Goal: Transaction & Acquisition: Purchase product/service

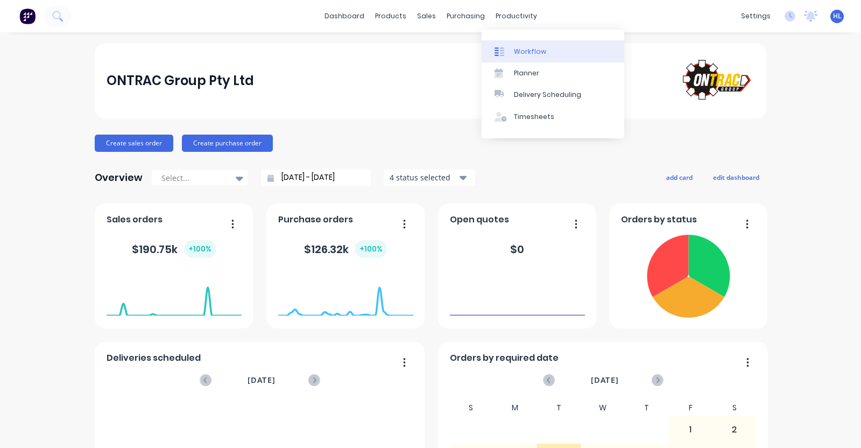
click at [525, 52] on div "Workflow" at bounding box center [530, 52] width 32 height 10
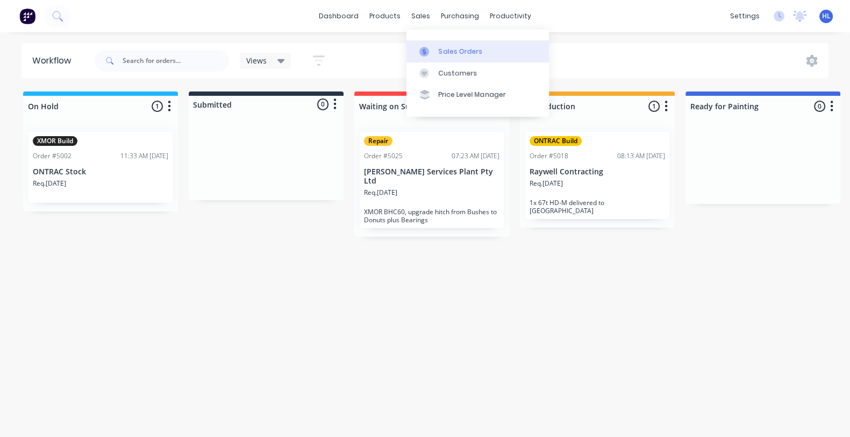
click at [448, 49] on div "Sales Orders" at bounding box center [461, 52] width 44 height 10
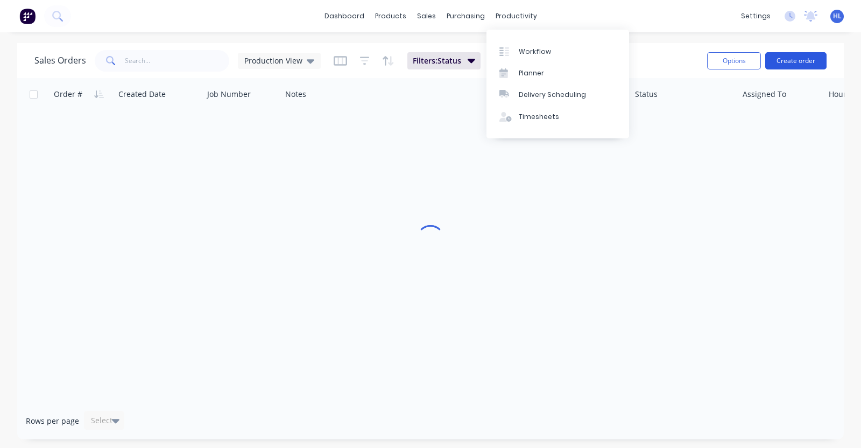
click at [782, 66] on button "Create order" at bounding box center [795, 60] width 61 height 17
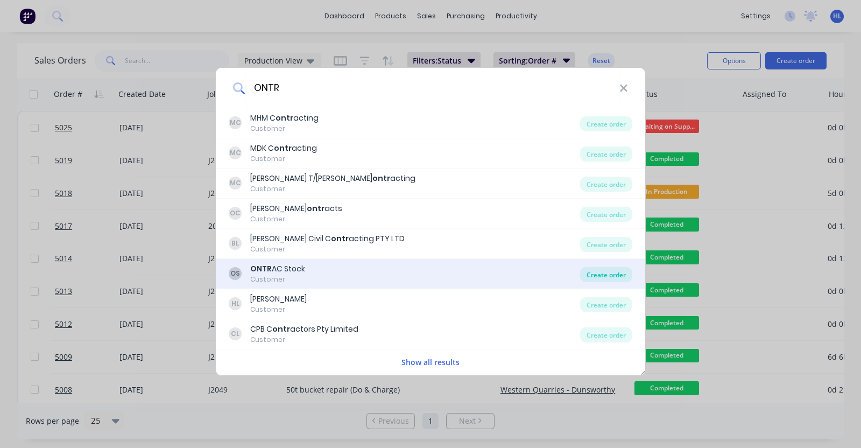
type input "ONTR"
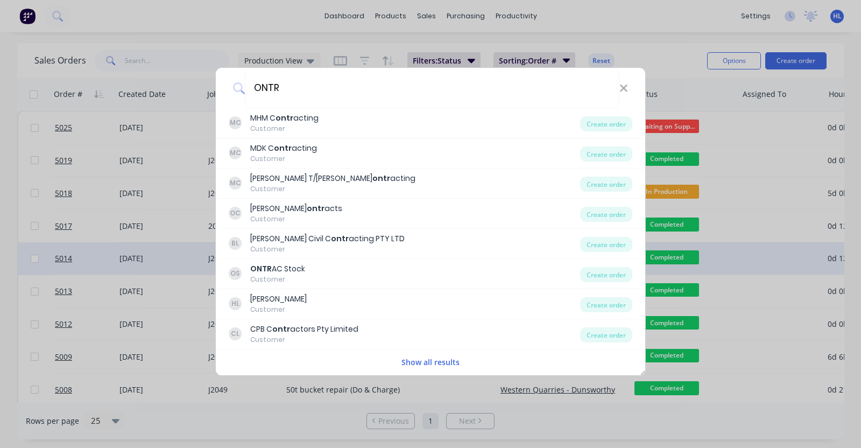
drag, startPoint x: 605, startPoint y: 274, endPoint x: 599, endPoint y: 273, distance: 6.5
click at [605, 274] on div "Create order" at bounding box center [606, 274] width 52 height 15
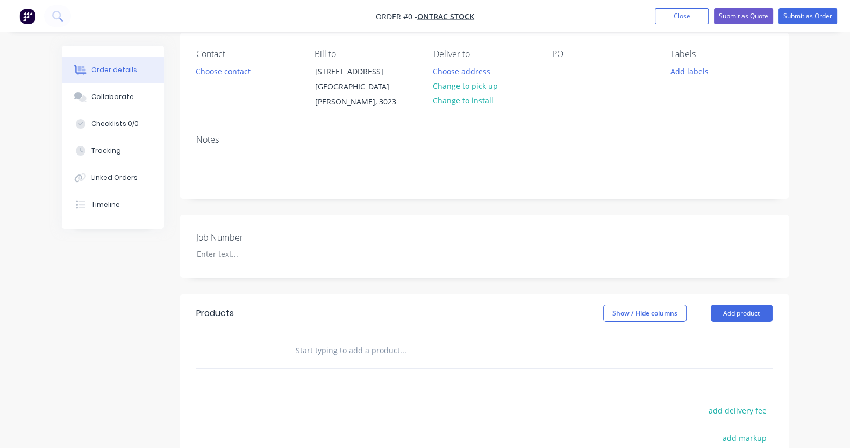
scroll to position [134, 0]
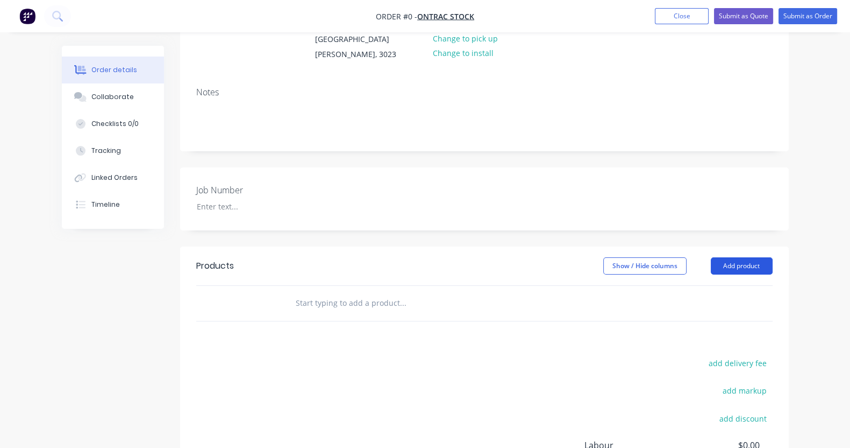
click at [773, 257] on button "Add product" at bounding box center [742, 265] width 62 height 17
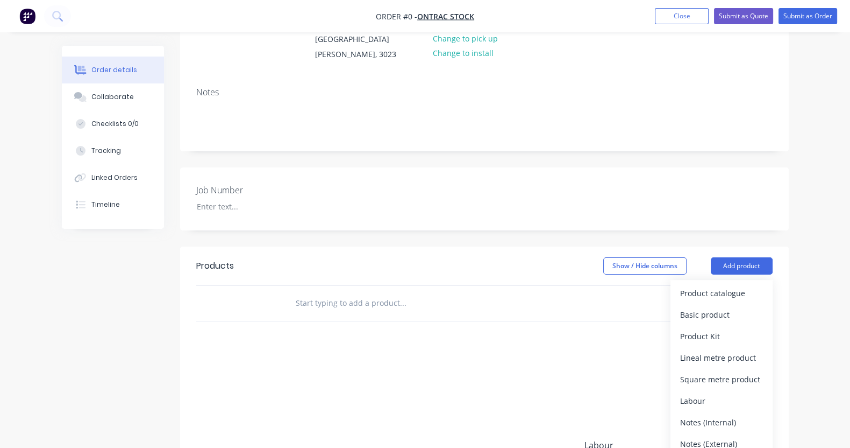
drag, startPoint x: 761, startPoint y: 283, endPoint x: 487, endPoint y: 307, distance: 274.8
click at [487, 307] on div "Products Show / Hide columns Add product Product catalogue Basic product Produc…" at bounding box center [484, 283] width 609 height 75
drag, startPoint x: 486, startPoint y: 301, endPoint x: 460, endPoint y: 243, distance: 63.3
click at [486, 296] on div at bounding box center [475, 303] width 387 height 35
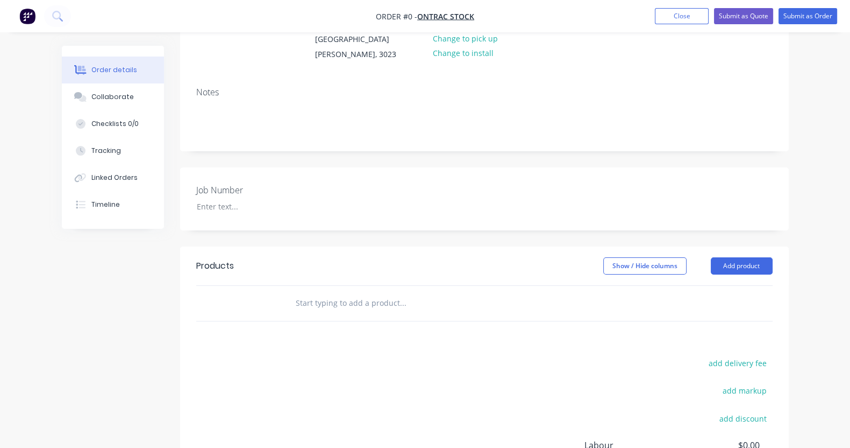
click at [347, 286] on div at bounding box center [475, 303] width 387 height 35
click at [773, 257] on button "Add product" at bounding box center [742, 265] width 62 height 17
click at [282, 306] on div at bounding box center [475, 303] width 387 height 35
click at [298, 298] on input "text" at bounding box center [402, 303] width 215 height 22
click at [295, 292] on input "text" at bounding box center [402, 303] width 215 height 22
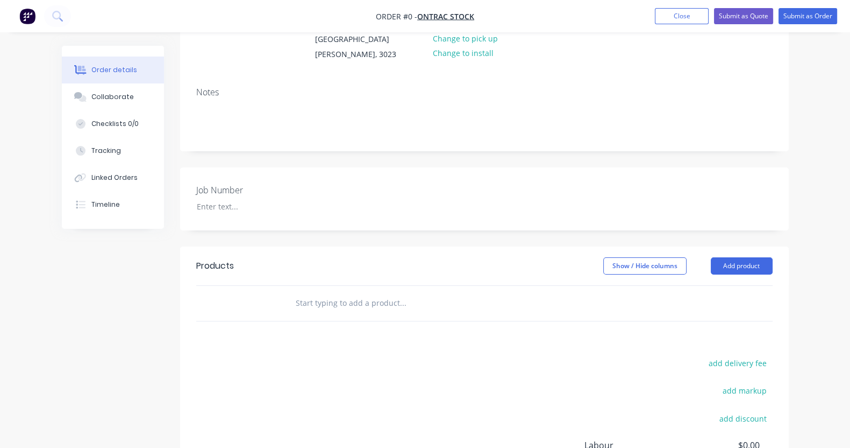
paste input "Sort & Prep"
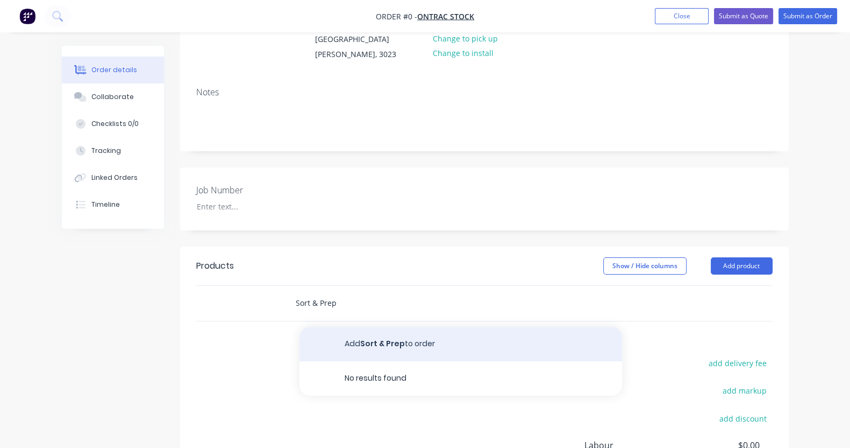
type input "Sort & Prep"
click at [316, 326] on button "Add Sort & Prep to order" at bounding box center [461, 343] width 323 height 34
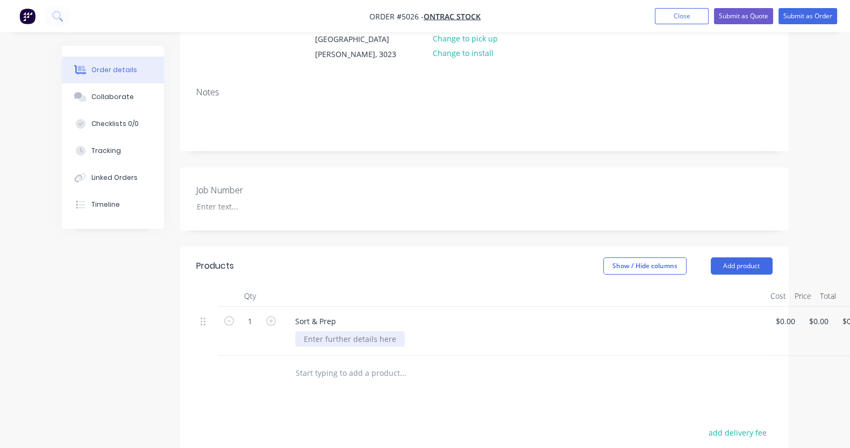
drag, startPoint x: 344, startPoint y: 314, endPoint x: 342, endPoint y: 325, distance: 11.6
click at [344, 314] on div "Sort & Prep" at bounding box center [524, 321] width 475 height 16
click at [322, 362] on input "text" at bounding box center [402, 373] width 215 height 22
paste input "Cutting Edge Assy - Fabrication"
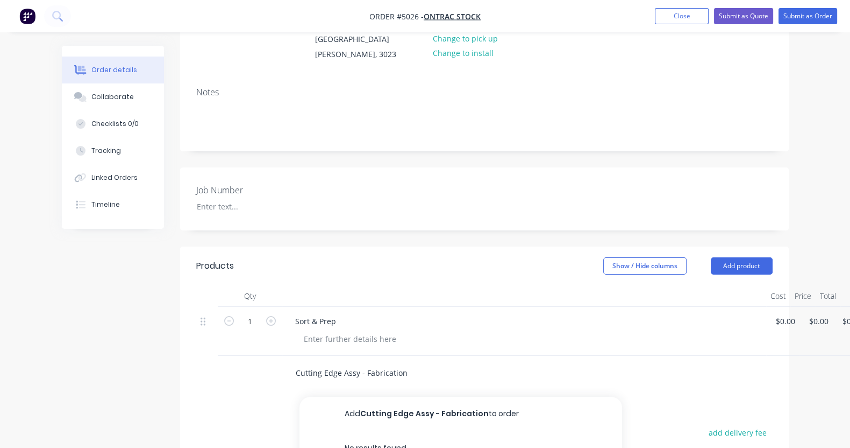
type input "Cutting Edge Assy - Fabrication"
click at [377, 394] on div "Products Show / Hide columns Add product Qty Cost Price Total 1 Sort & Prep $0.…" at bounding box center [484, 447] width 609 height 402
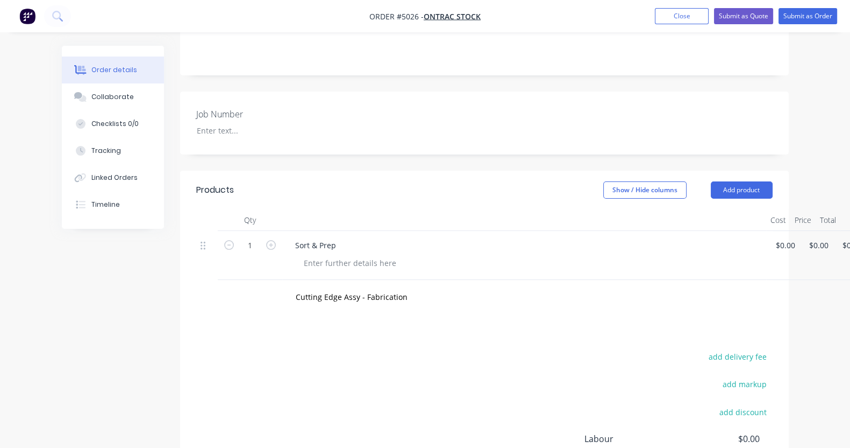
scroll to position [268, 0]
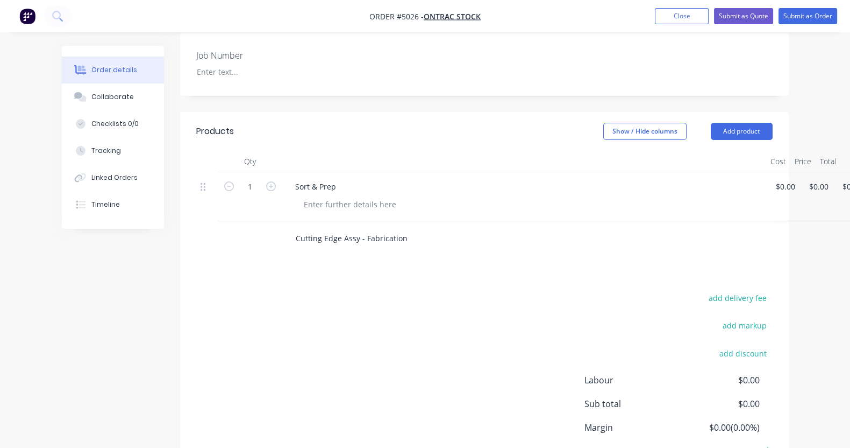
click at [371, 228] on input "Cutting Edge Assy - Fabrication" at bounding box center [402, 239] width 215 height 22
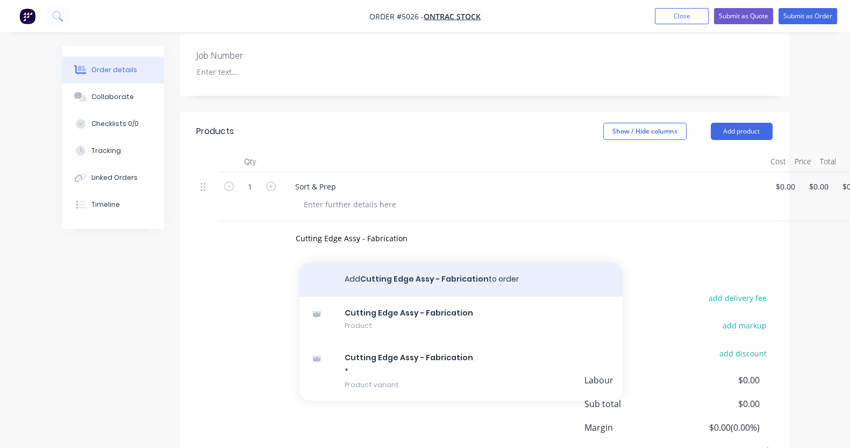
click at [396, 267] on button "Add Cutting Edge Assy - Fabrication to order" at bounding box center [461, 279] width 323 height 34
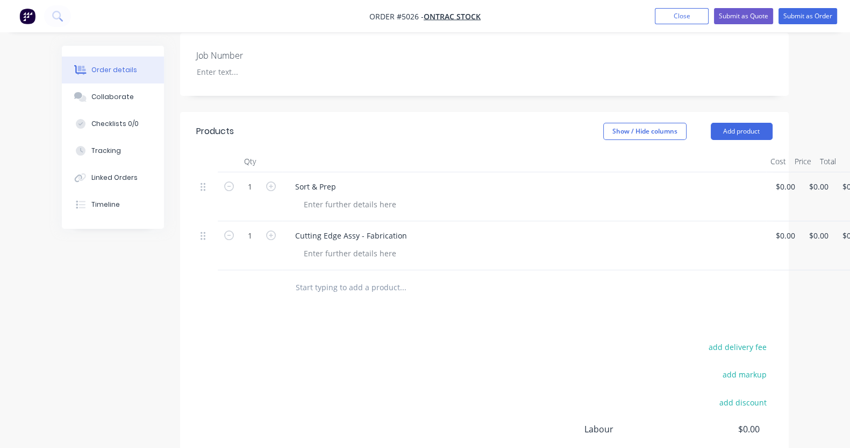
drag, startPoint x: 363, startPoint y: 285, endPoint x: 355, endPoint y: 276, distance: 11.4
click at [360, 282] on input "text" at bounding box center [402, 287] width 215 height 22
paste input "Cutting Edge Assy - Weld Out"
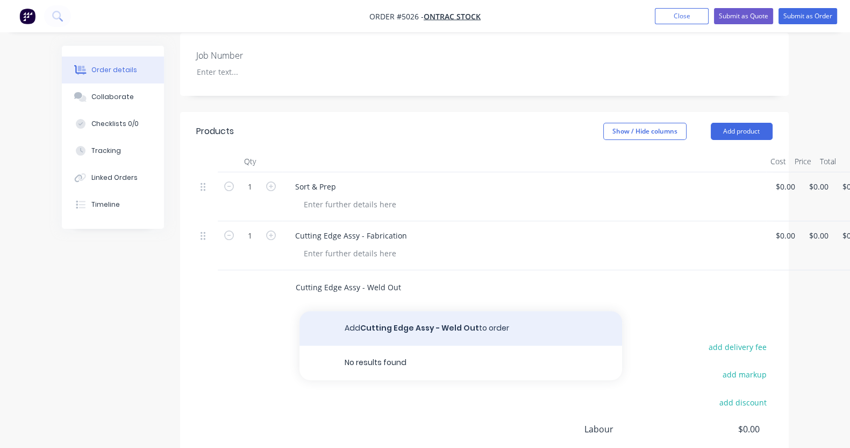
type input "Cutting Edge Assy - Weld Out"
click at [347, 311] on button "Add Cutting Edge Assy - Weld Out to order" at bounding box center [461, 328] width 323 height 34
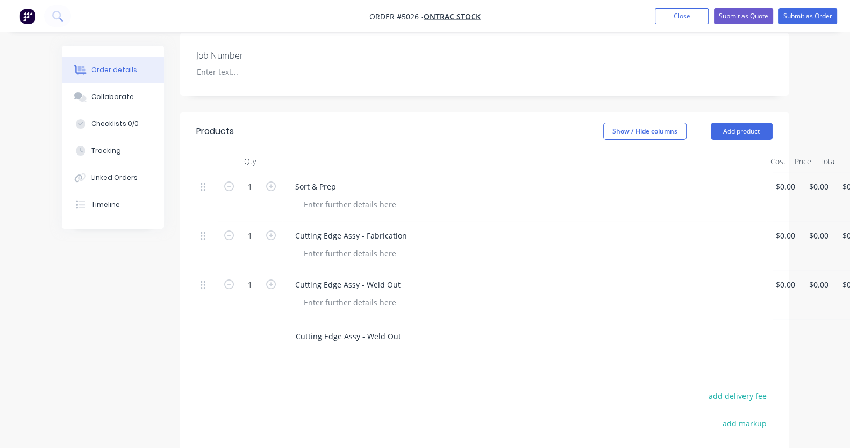
click at [336, 327] on input "Cutting Edge Assy - Weld Out" at bounding box center [402, 336] width 215 height 22
drag, startPoint x: 364, startPoint y: 329, endPoint x: 213, endPoint y: 327, distance: 151.1
click at [213, 327] on div "Cutting Edge Assy - Weld Out Add Cutting Edge Assy - Weld Out to order Cutting …" at bounding box center [484, 336] width 577 height 35
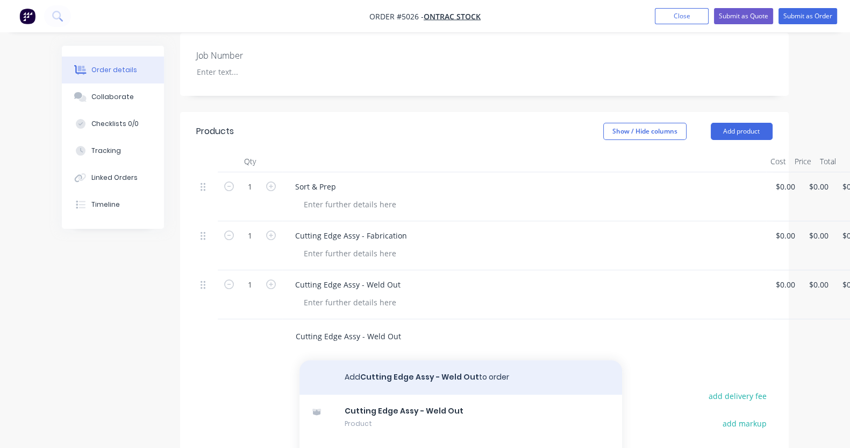
paste input "[PERSON_NAME] & Hitch Assy - Fabrication"
type input "Cross Beam & Hitch Assy - Fabrication"
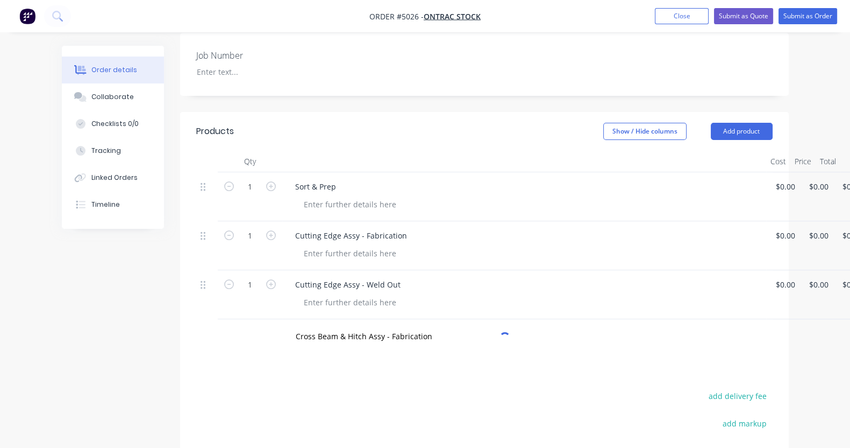
click at [381, 361] on div "Products Show / Hide columns Add product Qty Cost Price Total 1 Sort & Prep $0.…" at bounding box center [484, 362] width 609 height 500
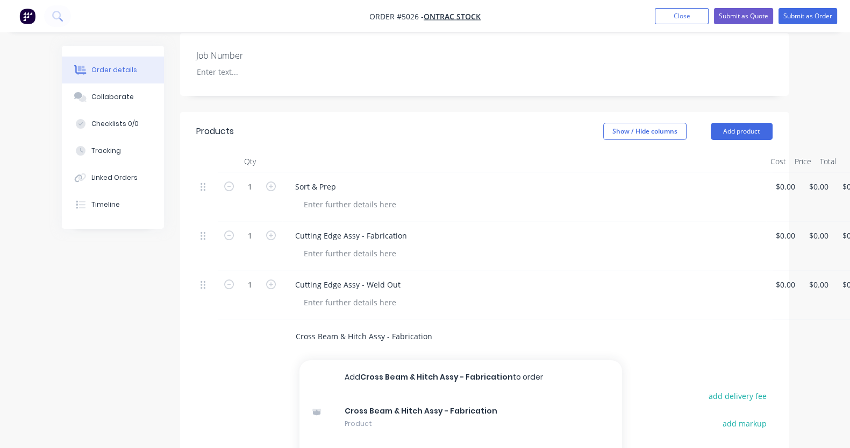
click at [388, 325] on input "Cross Beam & Hitch Assy - Fabrication" at bounding box center [402, 336] width 215 height 22
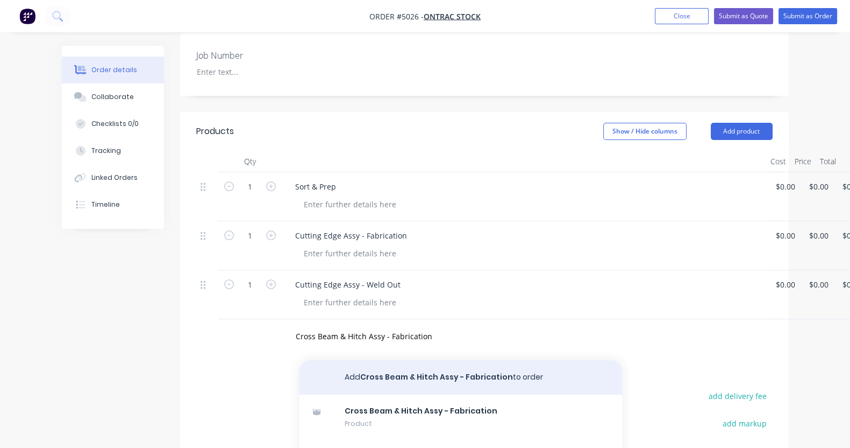
click at [398, 364] on button "Add Cross Beam & Hitch Assy - Fabrication to order" at bounding box center [461, 377] width 323 height 34
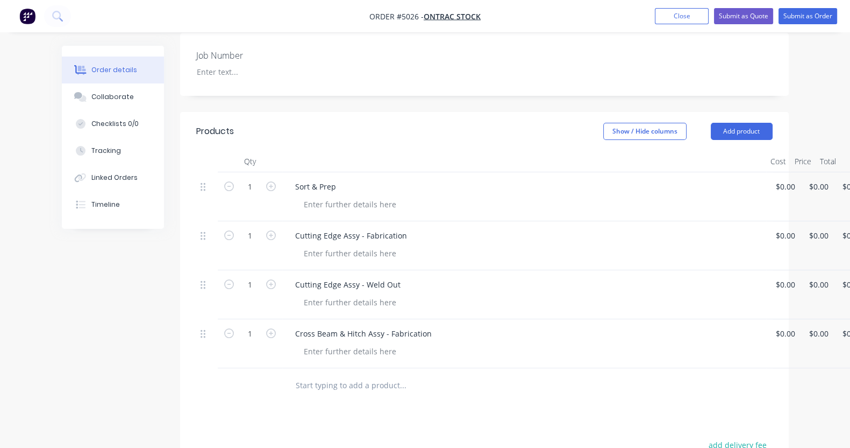
click at [310, 374] on input "text" at bounding box center [402, 385] width 215 height 22
paste input "Cross Beam & Hitch Assy - Weld Out"
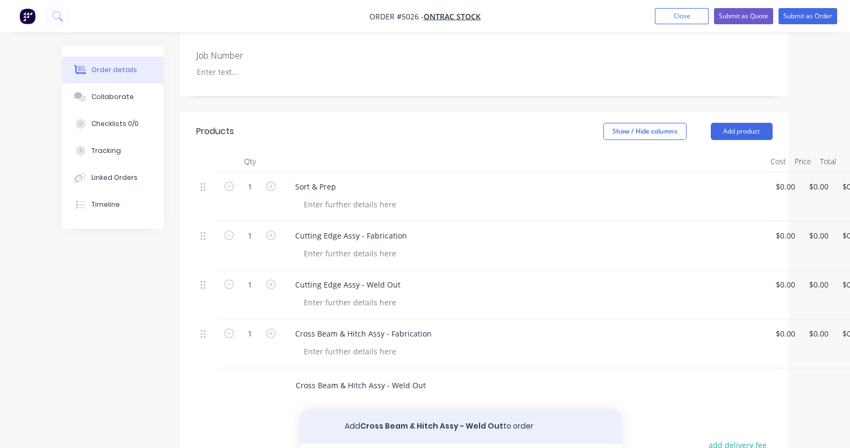
type input "Cross Beam & Hitch Assy - Weld Out"
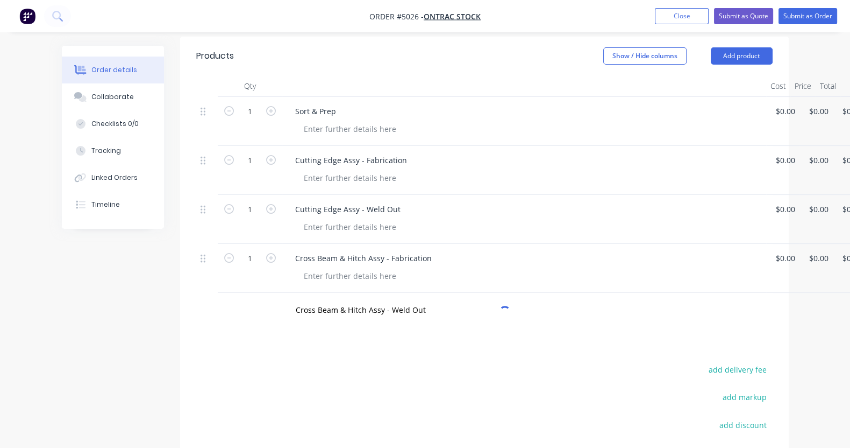
scroll to position [403, 0]
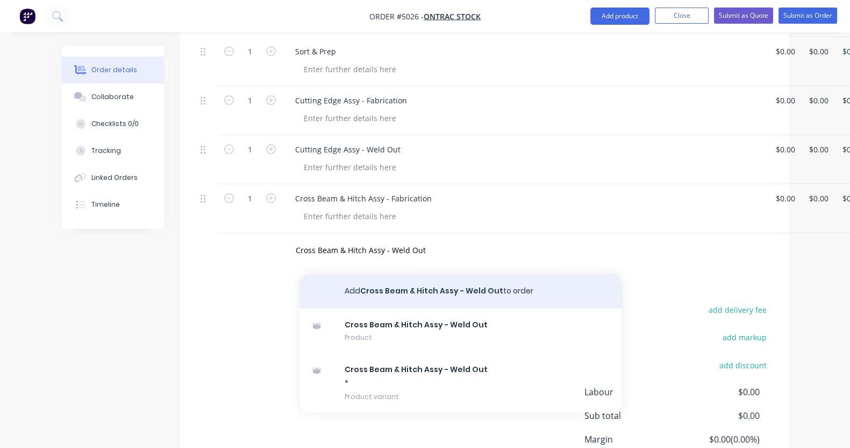
click at [380, 287] on button "Add Cross Beam & Hitch Assy - Weld Out to order" at bounding box center [461, 291] width 323 height 34
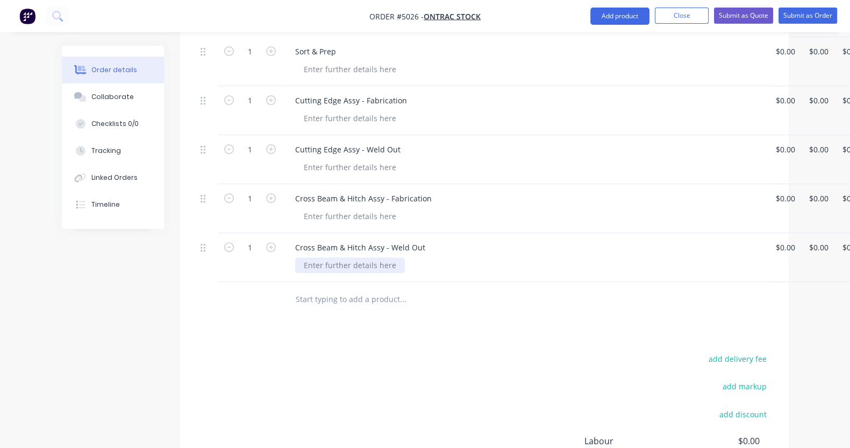
drag, startPoint x: 302, startPoint y: 246, endPoint x: 302, endPoint y: 257, distance: 10.8
click at [303, 257] on div at bounding box center [350, 265] width 110 height 16
click at [295, 288] on input "text" at bounding box center [402, 299] width 215 height 22
paste input "Tub & Side Wall Assy - Fabrication"
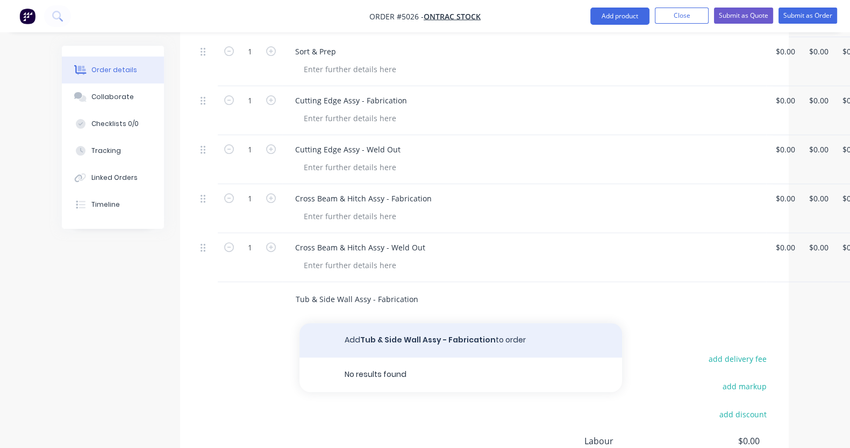
type input "Tub & Side Wall Assy - Fabrication"
click at [369, 326] on button "Add Tub & Side Wall Assy - Fabrication to order" at bounding box center [461, 340] width 323 height 34
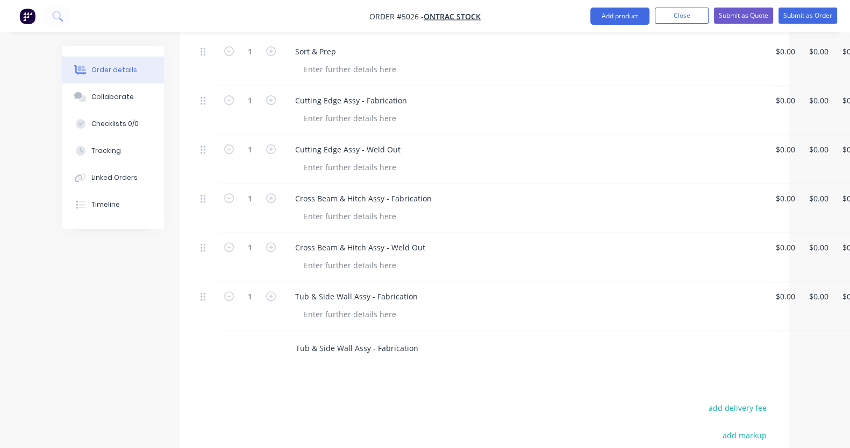
click at [364, 337] on input "Tub & Side Wall Assy - Fabrication" at bounding box center [402, 348] width 215 height 22
drag, startPoint x: 367, startPoint y: 337, endPoint x: 238, endPoint y: 340, distance: 129.7
click at [287, 340] on div "Tub & Side Wall Assy - Fabrication Add Tub & Side Wall Assy - Fabrication to or…" at bounding box center [448, 348] width 323 height 22
paste input "Weld Out"
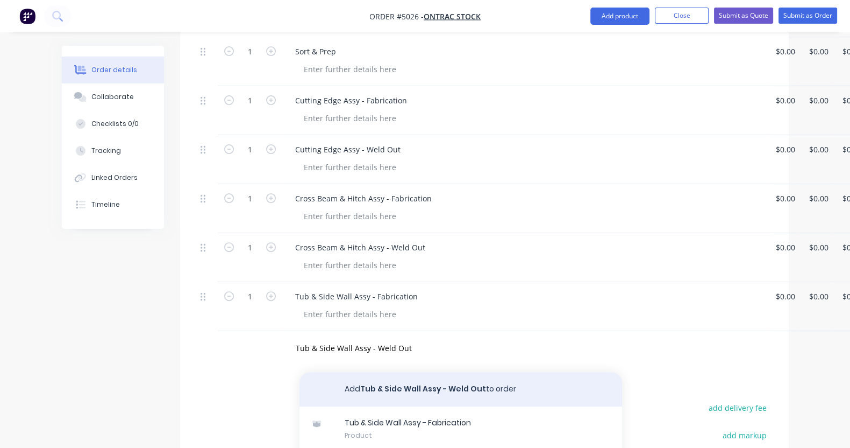
click at [335, 374] on button "Add Tub & Side Wall Assy - Weld Out to order" at bounding box center [461, 389] width 323 height 34
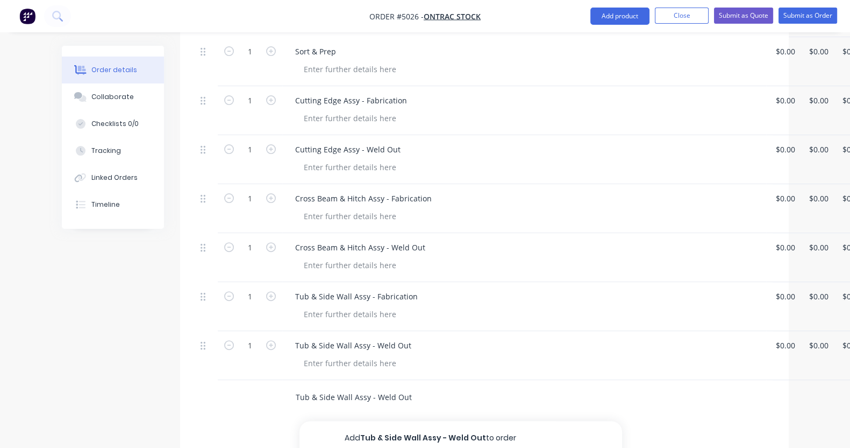
drag, startPoint x: 360, startPoint y: 386, endPoint x: 215, endPoint y: 375, distance: 145.7
click at [215, 380] on div "Tub & Side Wall Assy - Weld Out Add Tub & Side Wall Assy - Weld Out to order Tu…" at bounding box center [484, 397] width 577 height 35
paste input "Painting"
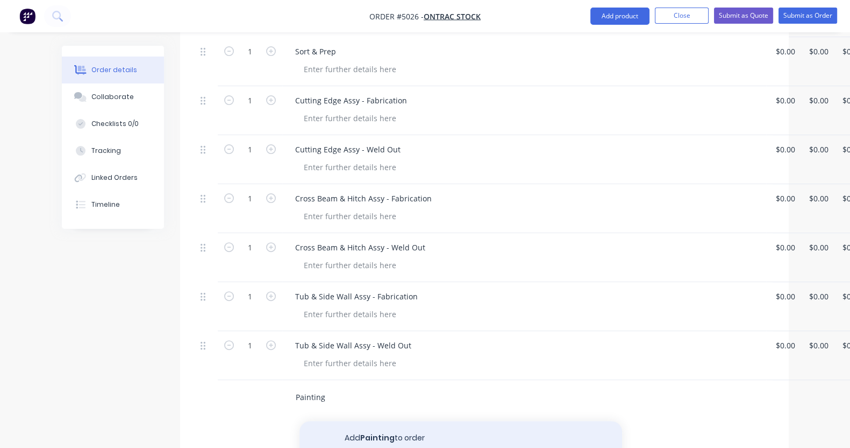
type input "Painting"
click at [324, 421] on button "Add Painting to order" at bounding box center [461, 438] width 323 height 34
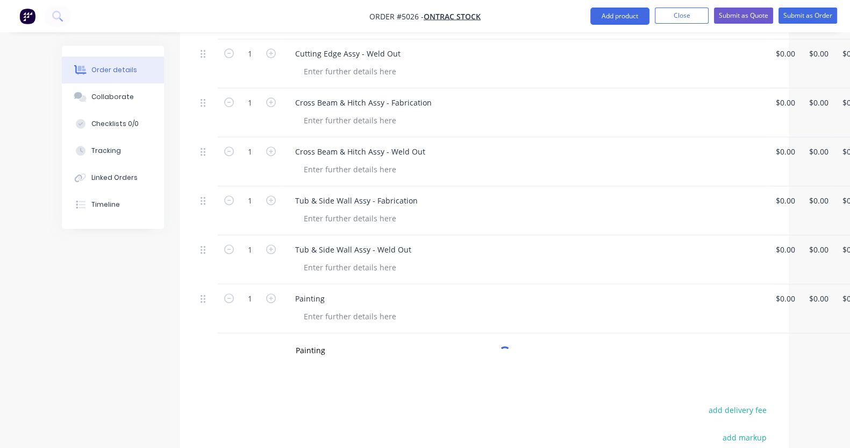
scroll to position [537, 0]
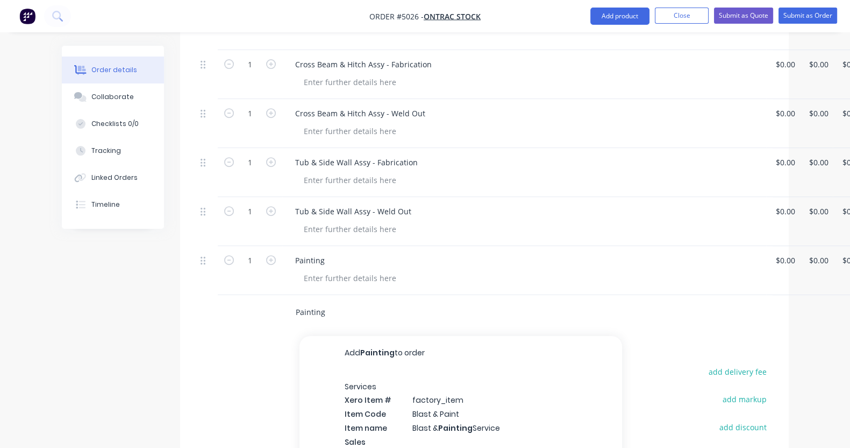
drag, startPoint x: 276, startPoint y: 301, endPoint x: 243, endPoint y: 304, distance: 33.5
click at [287, 302] on div "Painting Add Painting to order Services Xero Item # factory_item Item Code Blas…" at bounding box center [448, 312] width 323 height 22
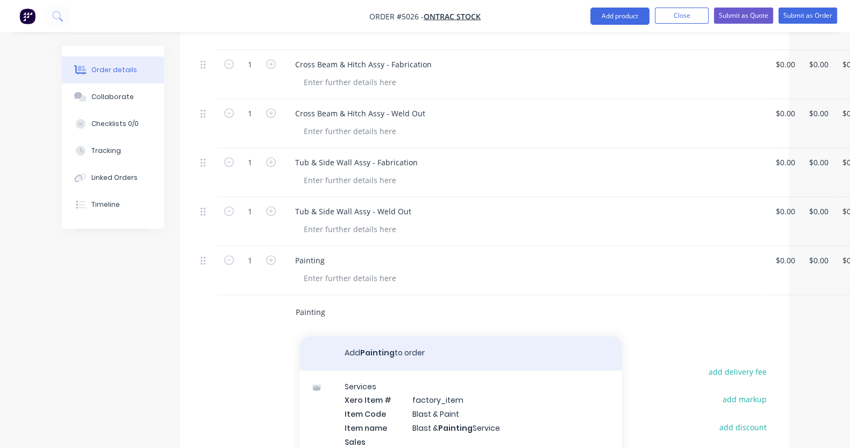
paste input "re-Delivery"
type input "Pre-Delivery"
click at [307, 336] on button "Add Pre-Delivery to order" at bounding box center [461, 353] width 323 height 34
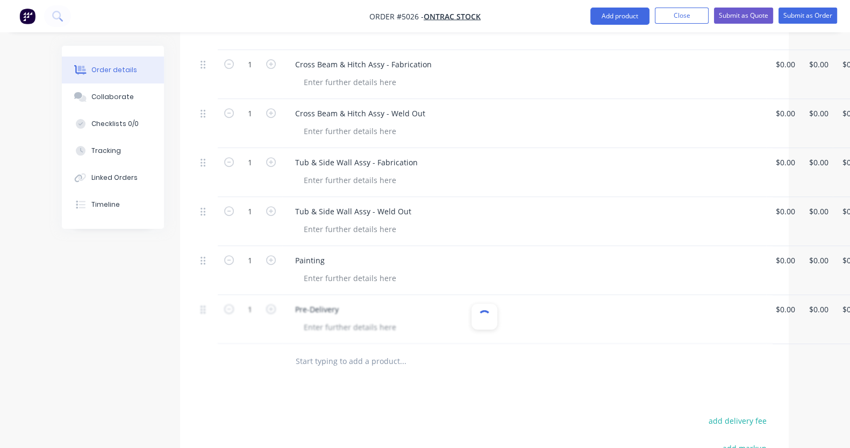
type input "Pre-Delivery"
drag, startPoint x: 303, startPoint y: 352, endPoint x: 217, endPoint y: 341, distance: 87.3
click at [217, 344] on div "Pre-Delivery Add Pre-Delivery to order Pre-delivery Product Pre-delivery * Prod…" at bounding box center [484, 361] width 577 height 35
click at [420, 394] on div "Products Show / Hide columns Add product Qty Cost Price Total 1 Sort & Prep $0.…" at bounding box center [484, 240] width 609 height 794
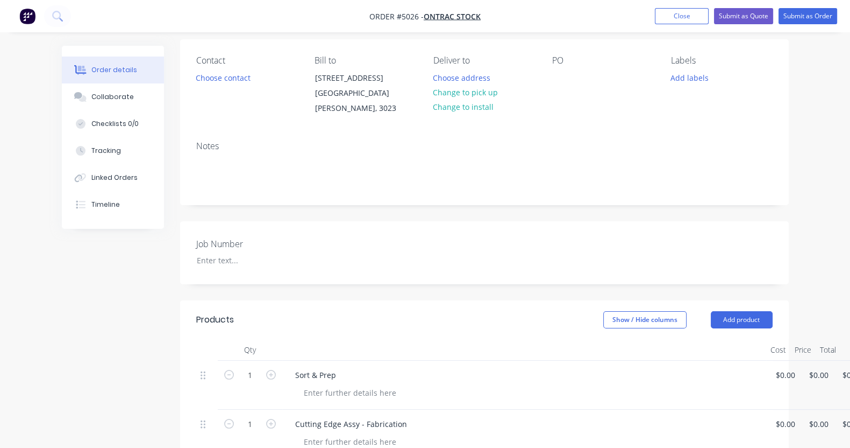
scroll to position [0, 0]
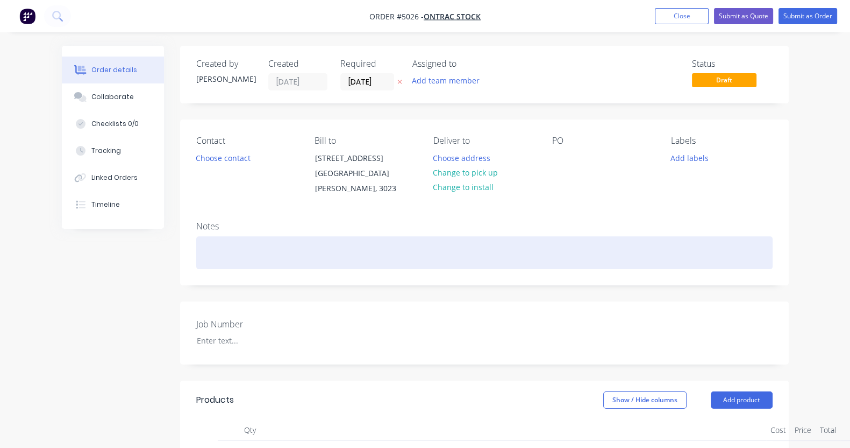
click at [219, 244] on div at bounding box center [484, 252] width 577 height 33
click at [223, 243] on div "XMOR BHB rebuild and conversion to" at bounding box center [484, 252] width 577 height 33
click at [454, 241] on div "XMOR BHB rebuild with conversion to" at bounding box center [484, 252] width 577 height 33
click at [454, 241] on div "XMOR BHB rebuild with conversion to Flat Lip BHB-Plus" at bounding box center [484, 252] width 577 height 33
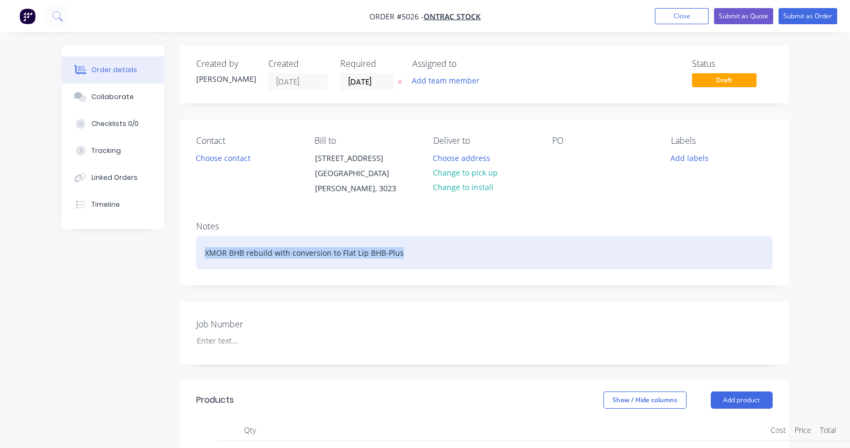
drag, startPoint x: 383, startPoint y: 251, endPoint x: 114, endPoint y: 241, distance: 269.1
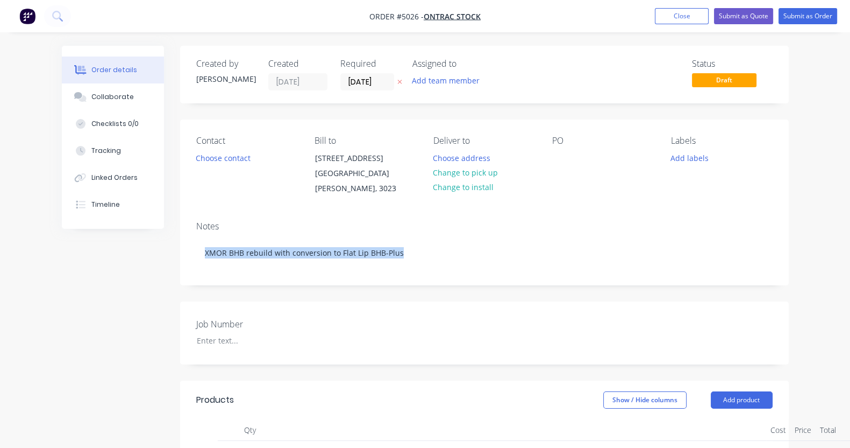
click at [483, 258] on div "Notes XMOR BHB rebuild with conversion to Flat Lip BHB-Plus" at bounding box center [484, 248] width 609 height 72
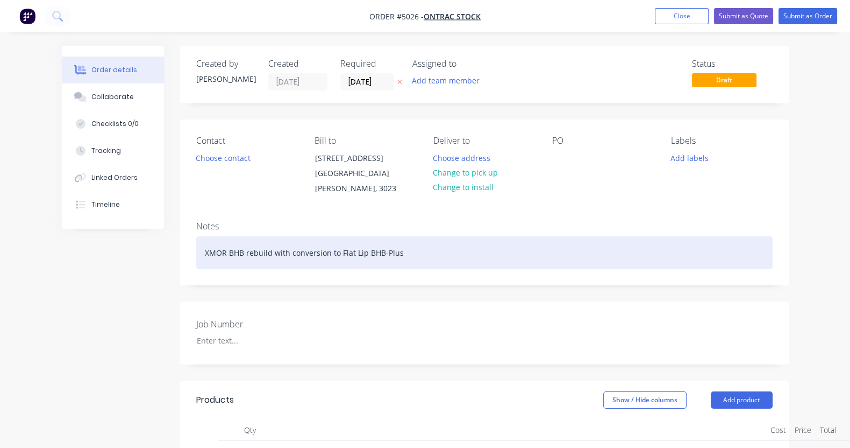
click at [488, 236] on div "XMOR BHB rebuild with conversion to Flat Lip BHB-Plus" at bounding box center [484, 252] width 577 height 33
click at [420, 247] on div "XMOR BHB rebuild with conversion to Flat Lip BHB-Plus" at bounding box center [484, 252] width 577 height 33
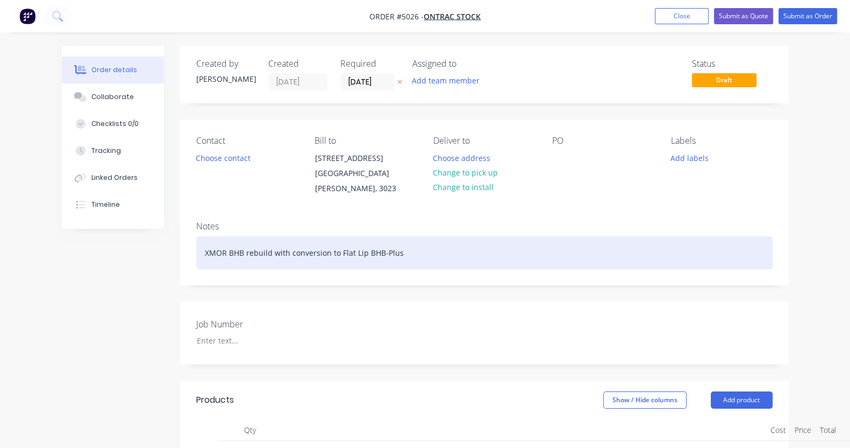
click at [420, 247] on div "XMOR BHB rebuild with conversion to Flat Lip BHB-Plus" at bounding box center [484, 252] width 577 height 33
drag, startPoint x: 315, startPoint y: 242, endPoint x: 288, endPoint y: 250, distance: 28.1
click at [288, 250] on div "XMOR BHB rebuild with conversion to Flat Lip BHB-Plus" at bounding box center [484, 252] width 577 height 33
click at [346, 241] on div "XMOR BHB rebuild with conversion to BHB-Plus" at bounding box center [484, 252] width 577 height 33
click at [392, 244] on div "XMOR BHB rebuild with conversion to BHB-Plus (Flat Lip)" at bounding box center [484, 252] width 577 height 33
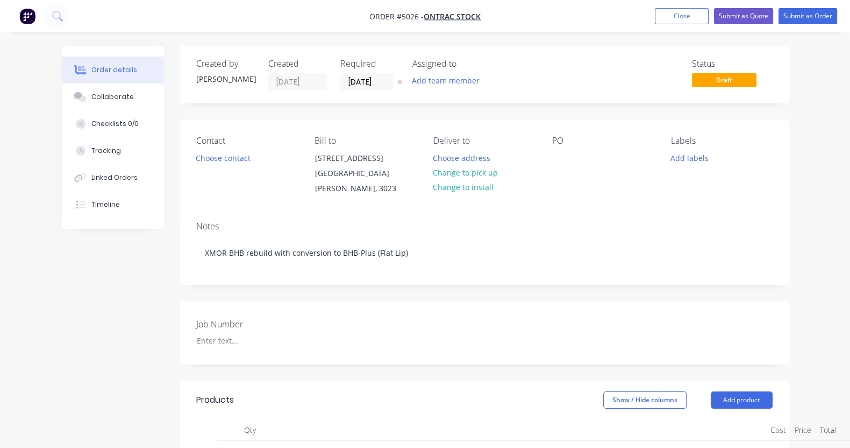
click at [371, 258] on div "Notes XMOR BHB rebuild with conversion to BHB-Plus (Flat Lip)" at bounding box center [484, 248] width 609 height 72
click at [534, 264] on div "Notes XMOR BHB rebuild with conversion to BHB-Plus (Flat Lip)" at bounding box center [484, 248] width 609 height 72
click at [188, 332] on div at bounding box center [255, 340] width 134 height 16
click at [380, 326] on div "Job Number Stock" at bounding box center [484, 332] width 609 height 63
click at [715, 154] on button "Add labels" at bounding box center [689, 157] width 49 height 15
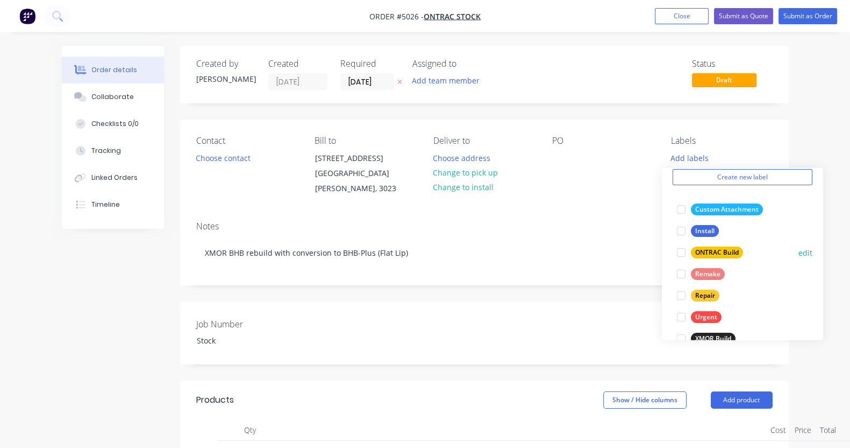
scroll to position [64, 0]
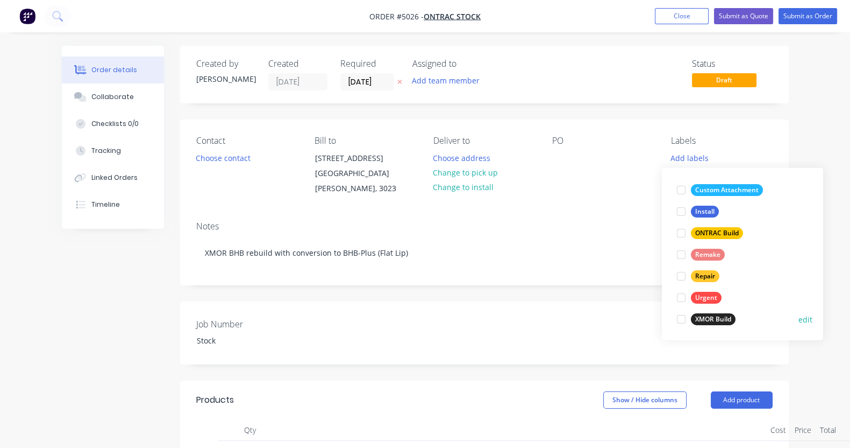
click at [710, 316] on div "XMOR Build" at bounding box center [713, 319] width 45 height 12
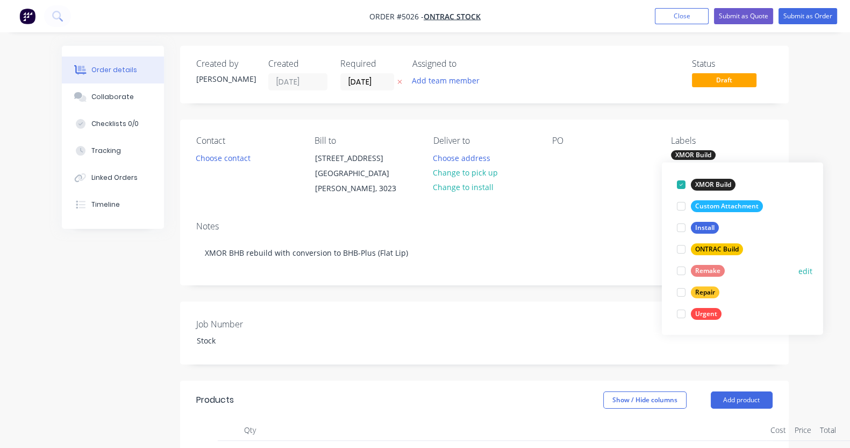
click at [709, 272] on div "Remake" at bounding box center [708, 271] width 34 height 12
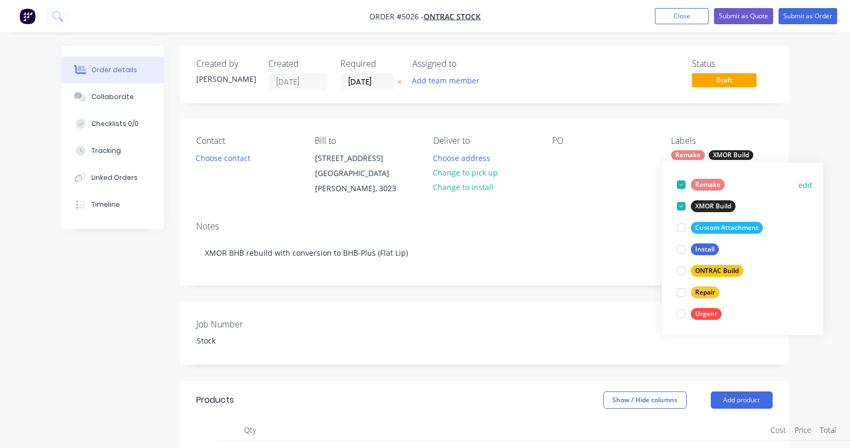
scroll to position [67, 0]
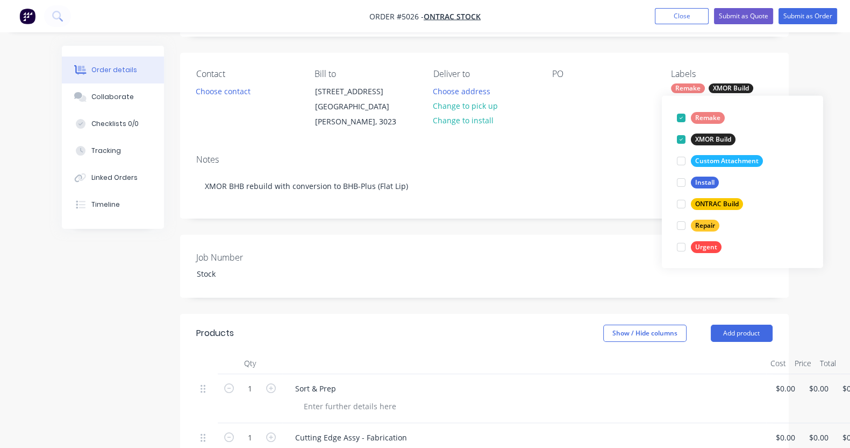
click at [663, 62] on div "Contact Choose contact [PERSON_NAME] to [STREET_ADDRESS][PERSON_NAME] Deliver t…" at bounding box center [484, 99] width 609 height 93
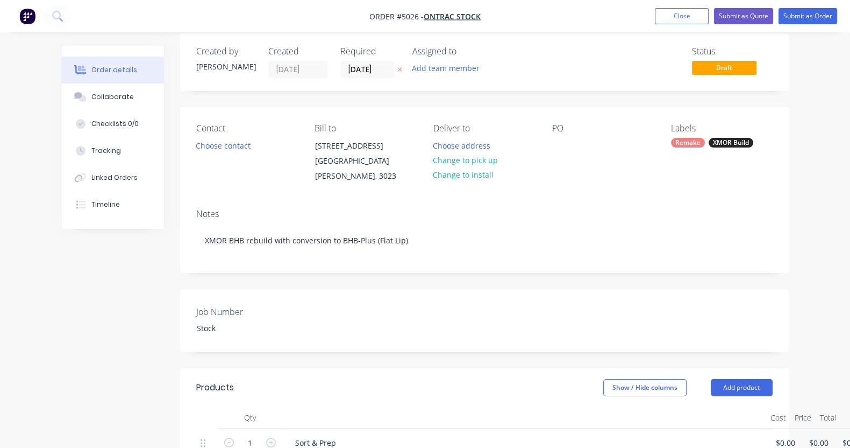
scroll to position [0, 0]
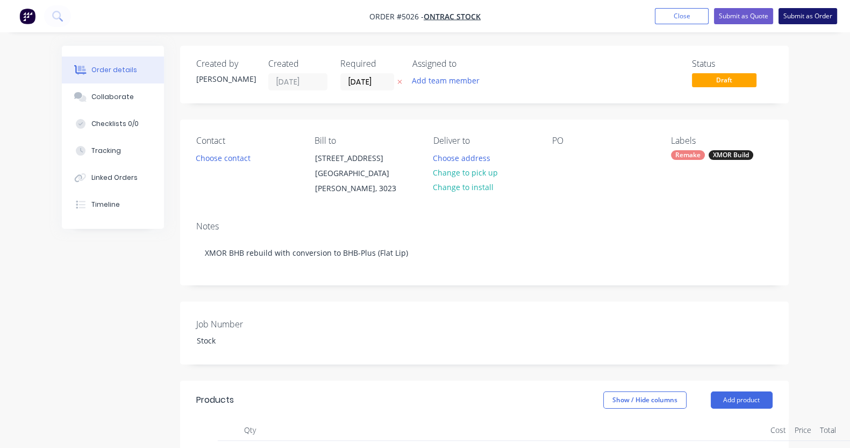
click at [814, 15] on button "Submit as Order" at bounding box center [808, 16] width 59 height 16
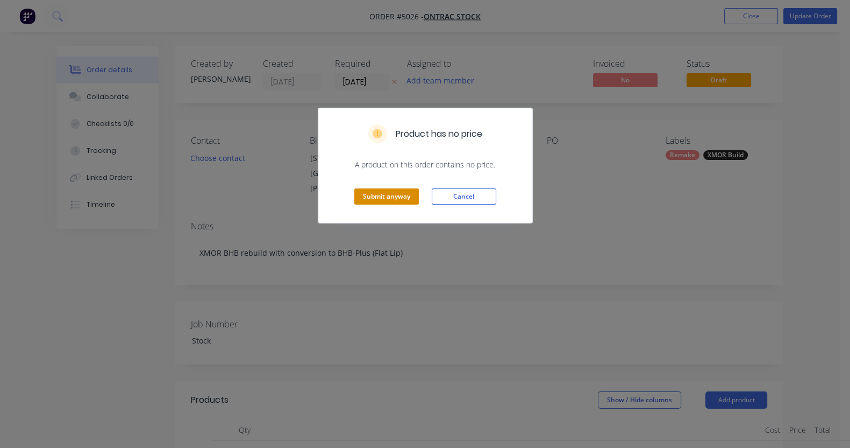
click at [390, 198] on button "Submit anyway" at bounding box center [386, 196] width 65 height 16
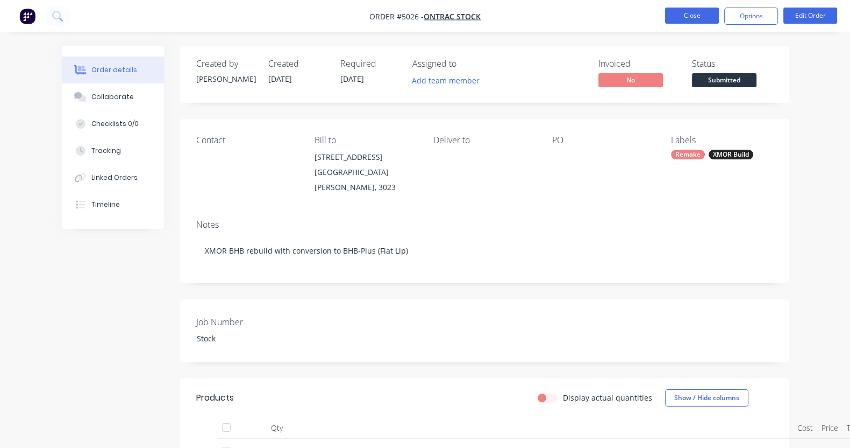
click at [700, 11] on button "Close" at bounding box center [692, 16] width 54 height 16
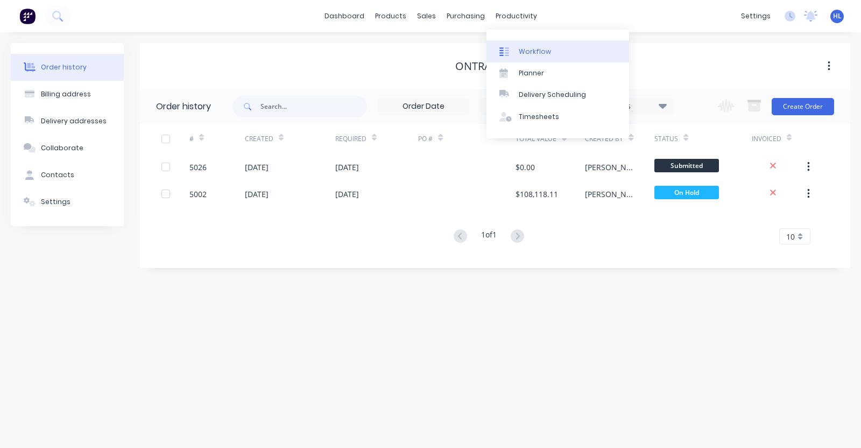
click at [536, 47] on div "Workflow" at bounding box center [534, 52] width 32 height 10
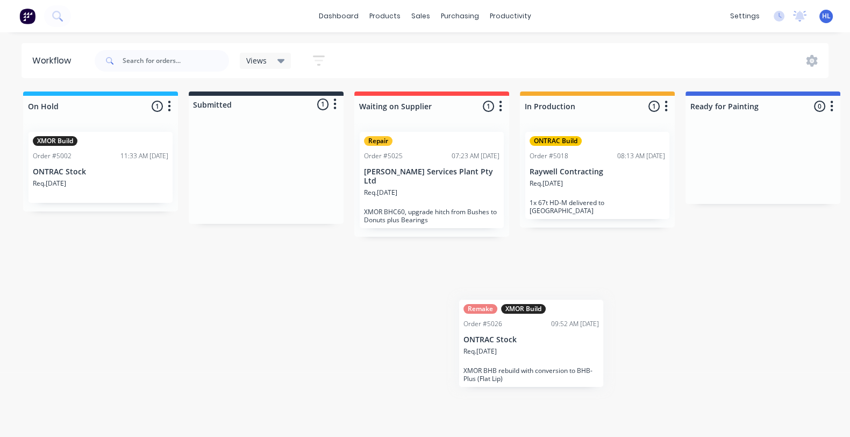
scroll to position [3, 0]
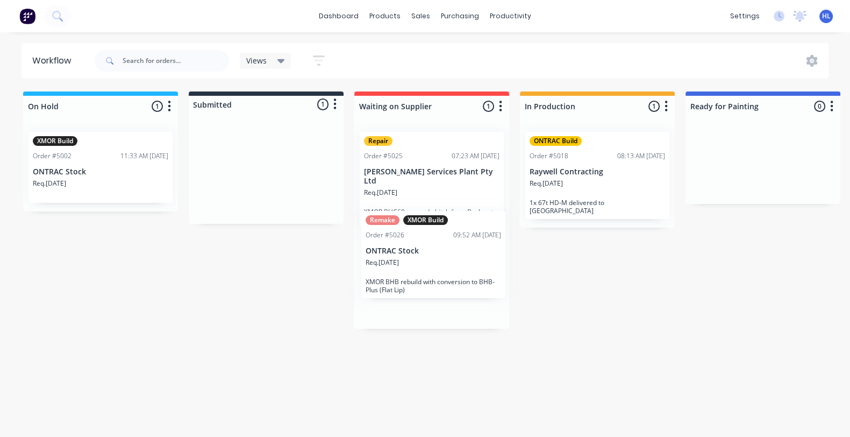
drag, startPoint x: 260, startPoint y: 177, endPoint x: 436, endPoint y: 277, distance: 202.3
click at [436, 277] on div "On Hold 1 Status colour #1FB6FF hex #1FB6FF Save Cancel Notifications Email SMS…" at bounding box center [655, 260] width 1326 height 339
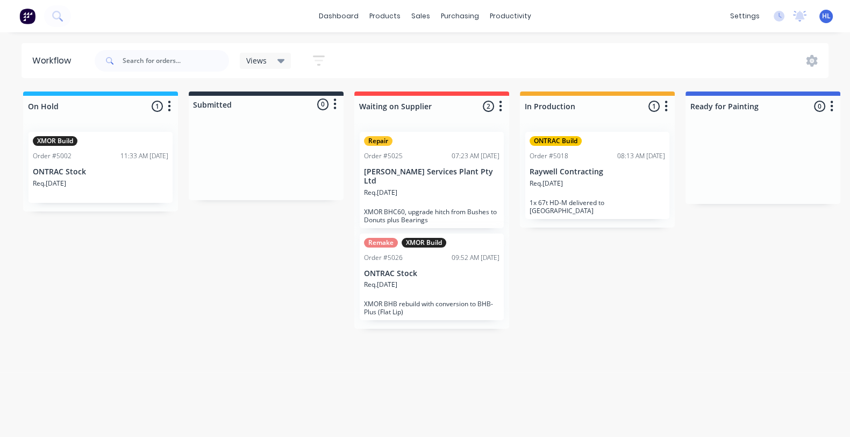
click at [572, 260] on div "On Hold 1 Status colour #1FB6FF hex #1FB6FF Save Cancel Notifications Email SMS…" at bounding box center [655, 260] width 1326 height 339
click at [563, 286] on div "On Hold 1 Status colour #1FB6FF hex #1FB6FF Save Cancel Notifications Email SMS…" at bounding box center [655, 260] width 1326 height 339
click at [544, 336] on div "On Hold 1 Status colour #1FB6FF hex #1FB6FF Save Cancel Notifications Email SMS…" at bounding box center [655, 260] width 1326 height 339
click at [528, 338] on div "On Hold 1 Status colour #1FB6FF hex #1FB6FF Save Cancel Notifications Email SMS…" at bounding box center [655, 260] width 1326 height 339
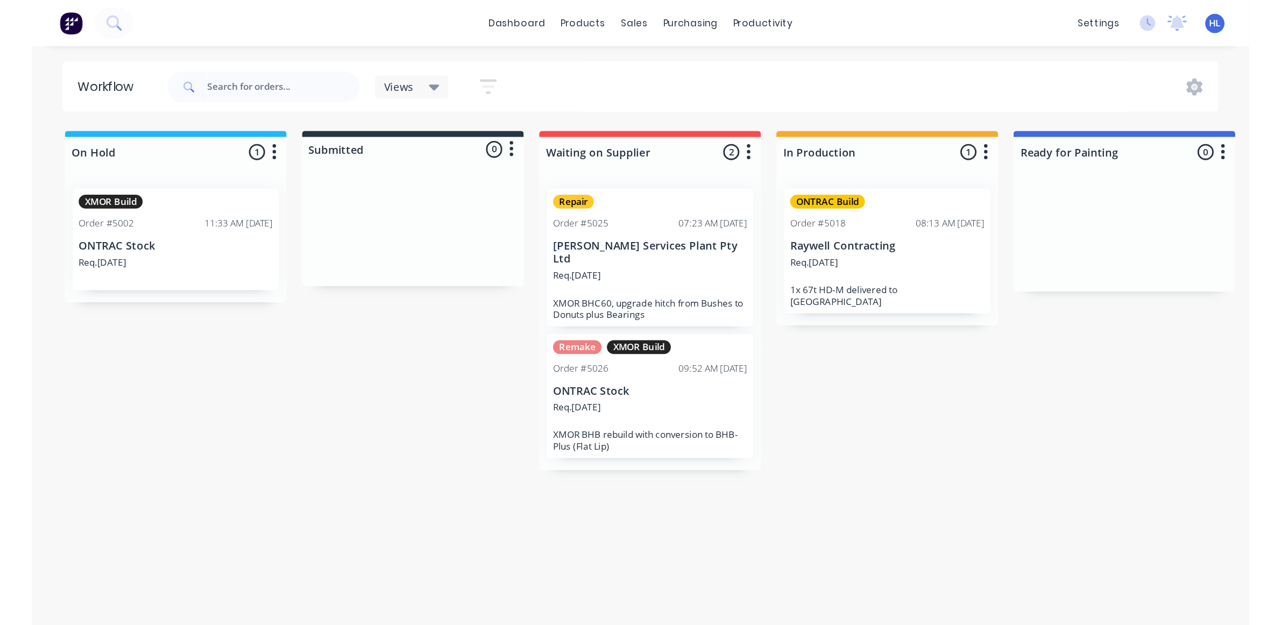
scroll to position [3, 0]
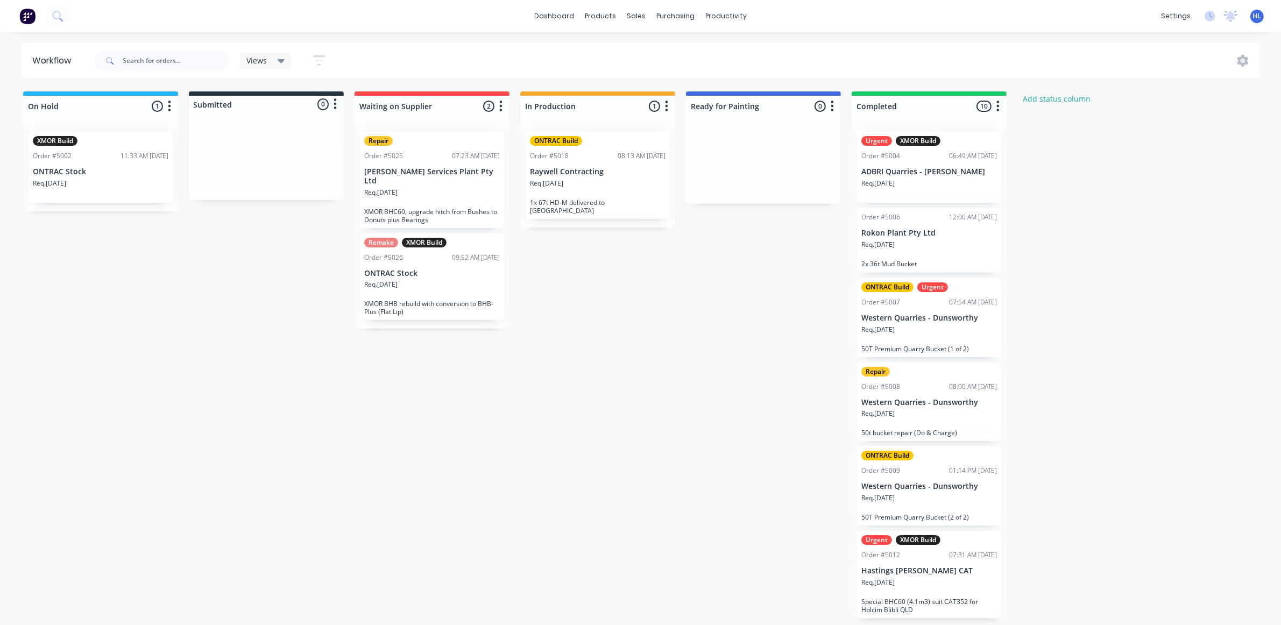
click at [623, 255] on div "On Hold 1 Status colour #1FB6FF hex #1FB6FF Save Cancel Notifications Email SMS…" at bounding box center [655, 355] width 1326 height 528
